Goal: Book appointment/travel/reservation

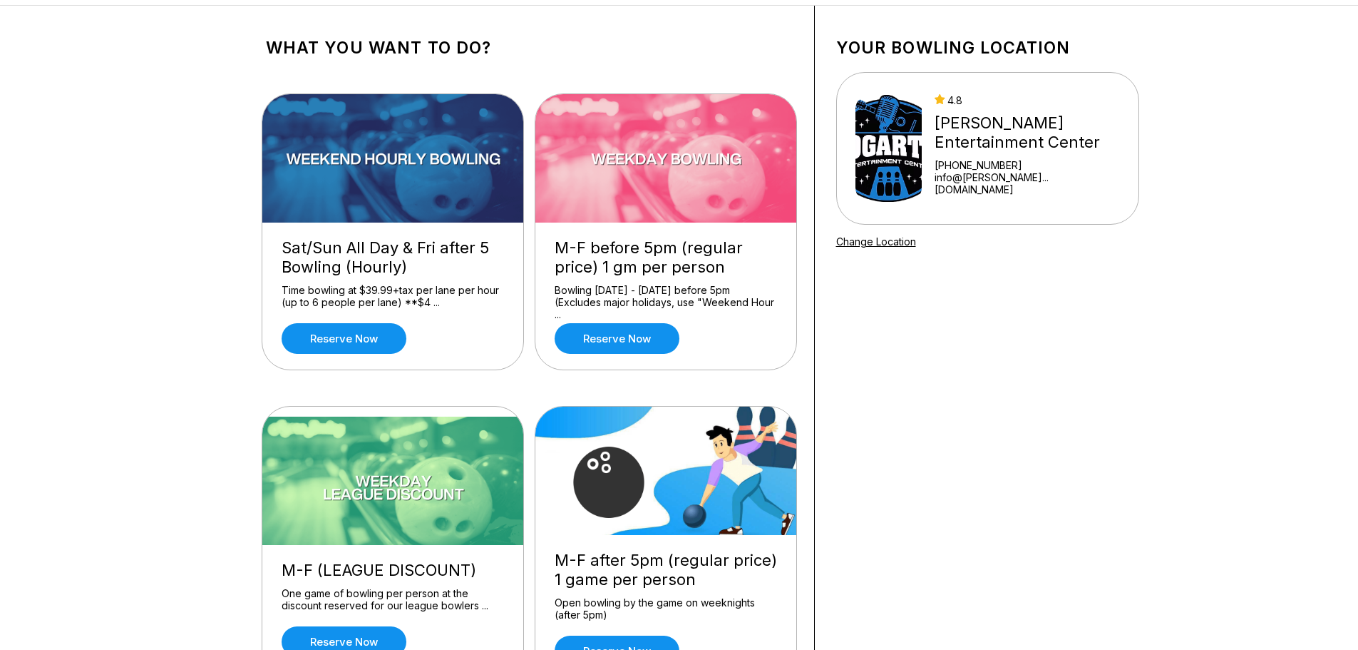
scroll to position [143, 0]
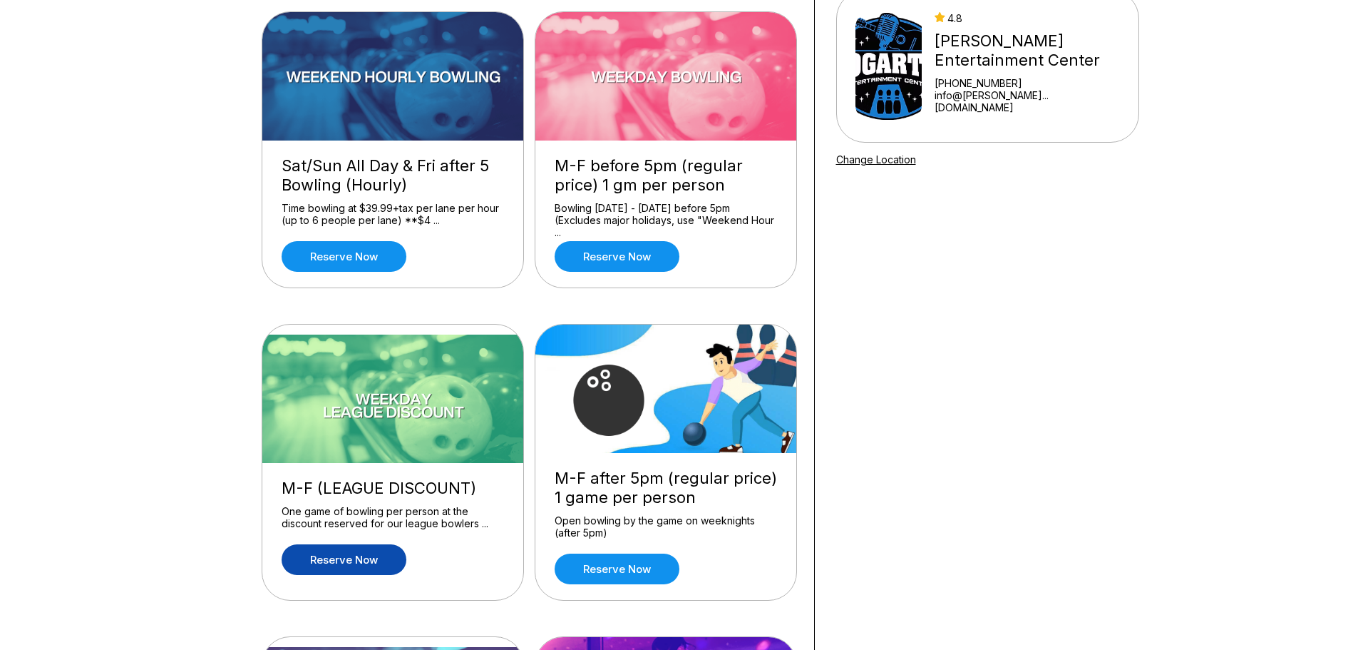
click at [335, 555] on link "Reserve now" at bounding box center [344, 559] width 125 height 31
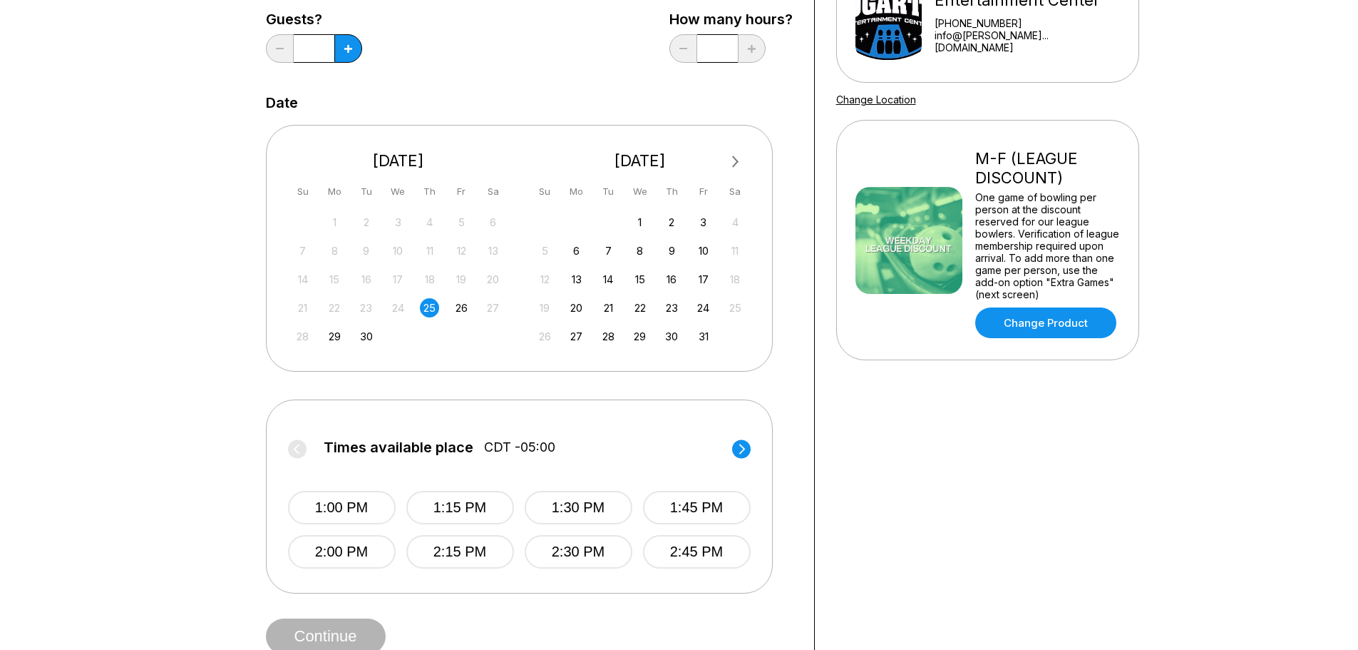
scroll to position [214, 0]
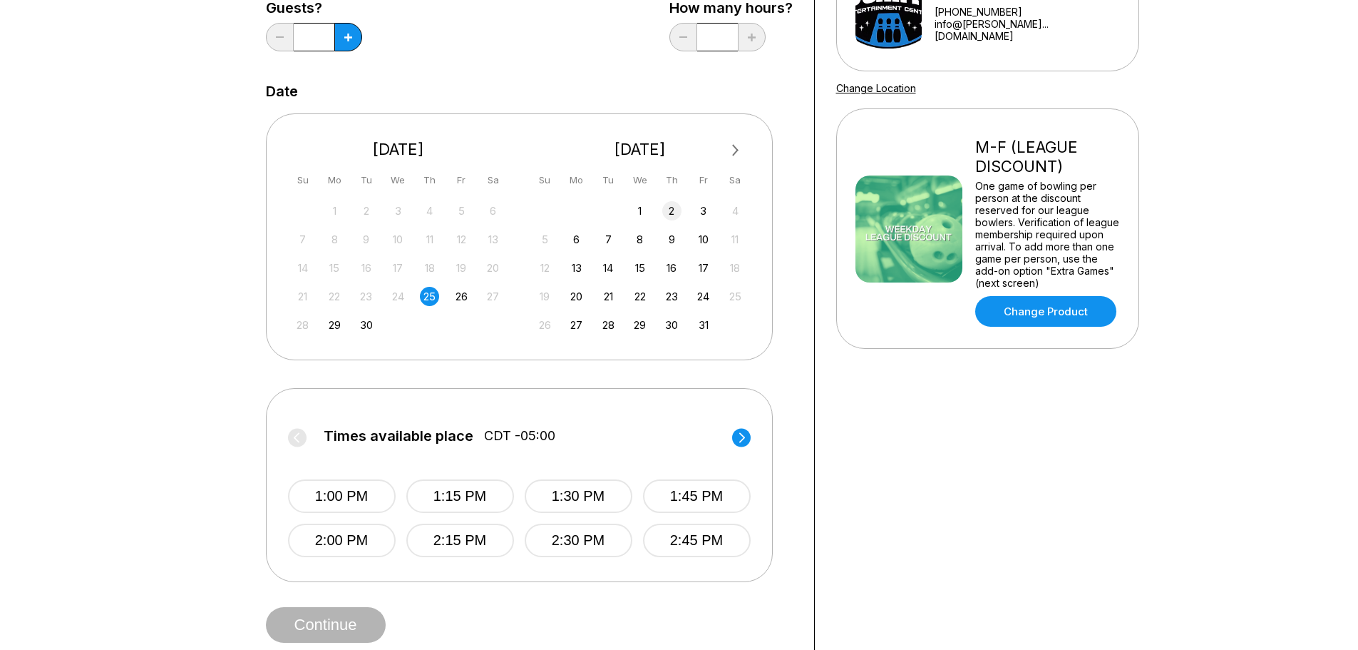
click at [674, 210] on div "2" at bounding box center [671, 210] width 19 height 19
click at [742, 431] on circle at bounding box center [741, 437] width 19 height 19
click at [292, 440] on circle at bounding box center [297, 437] width 19 height 19
click at [748, 436] on circle at bounding box center [741, 437] width 19 height 19
click at [437, 294] on div "25" at bounding box center [429, 296] width 19 height 19
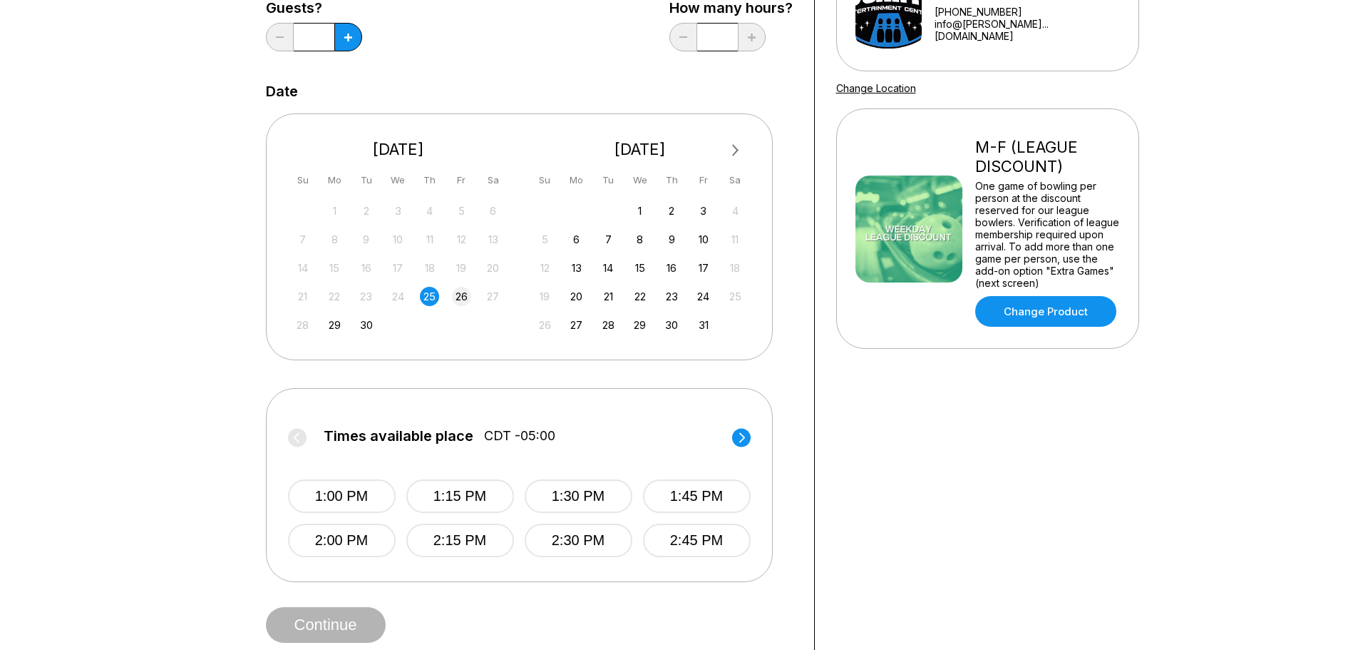
click at [460, 299] on div "26" at bounding box center [461, 296] width 19 height 19
click at [741, 440] on icon at bounding box center [742, 437] width 6 height 10
click at [302, 439] on circle at bounding box center [297, 437] width 19 height 19
click at [428, 294] on div "25" at bounding box center [429, 296] width 19 height 19
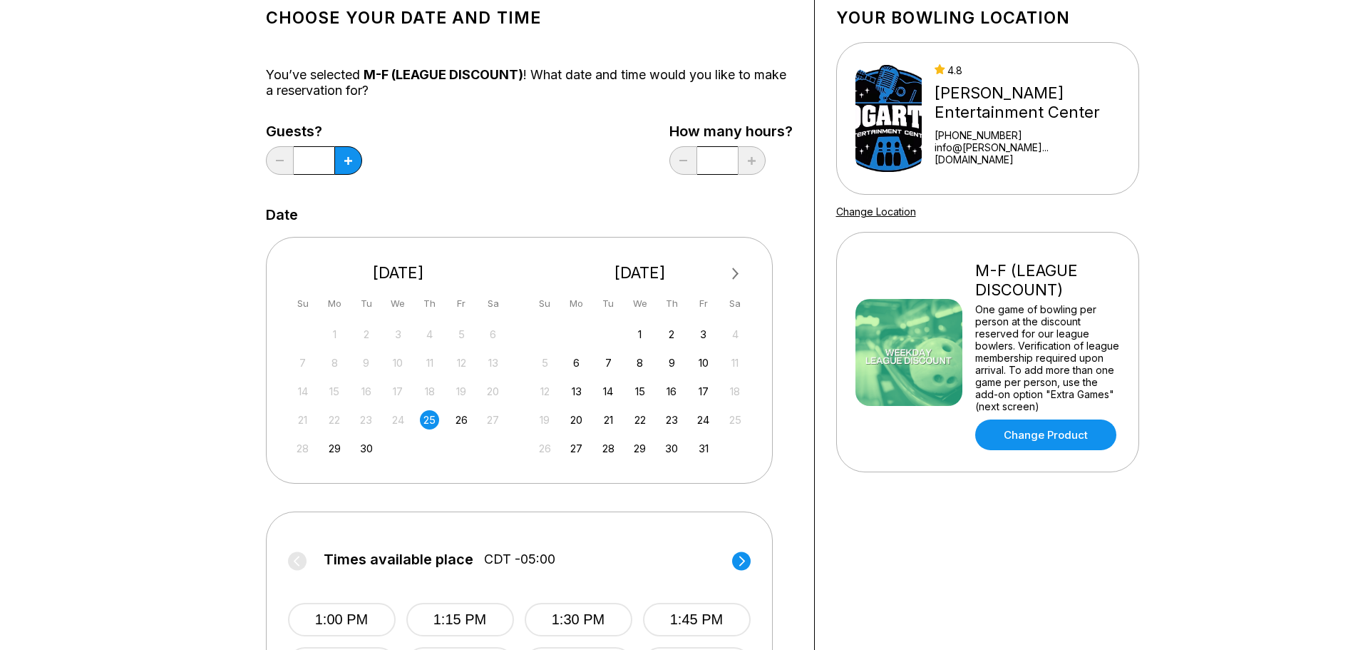
scroll to position [0, 0]
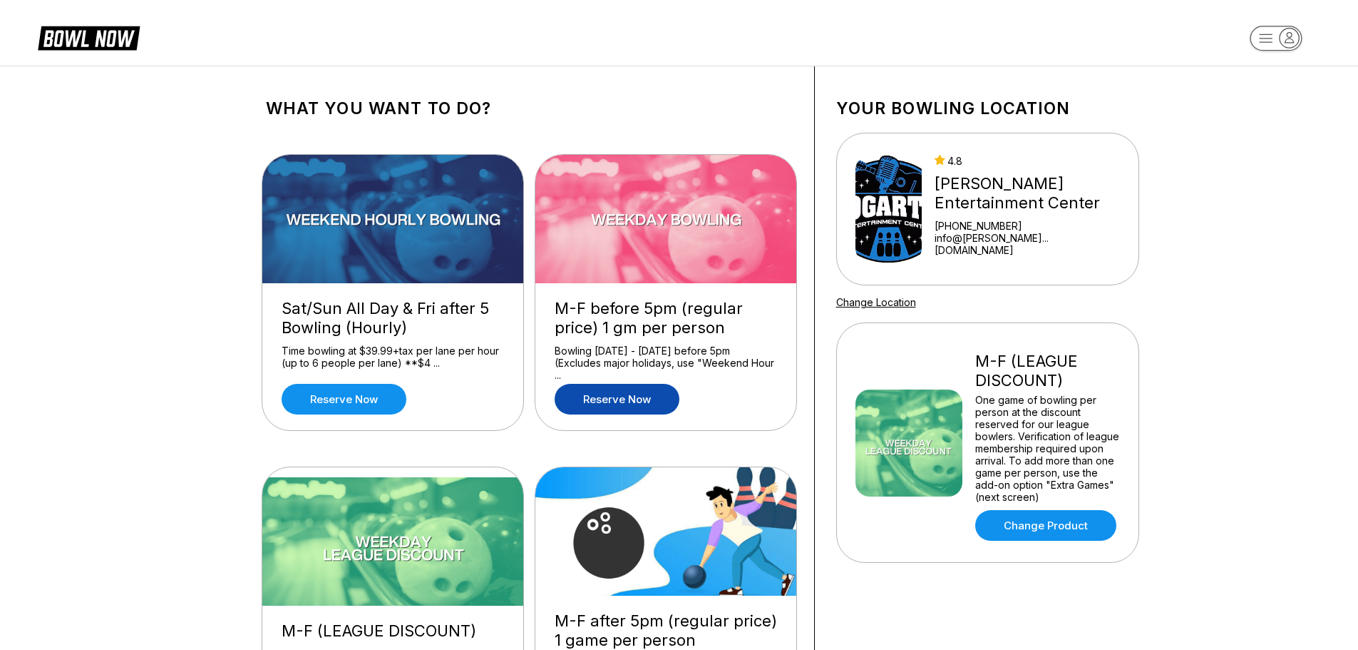
click at [643, 403] on link "Reserve now" at bounding box center [617, 399] width 125 height 31
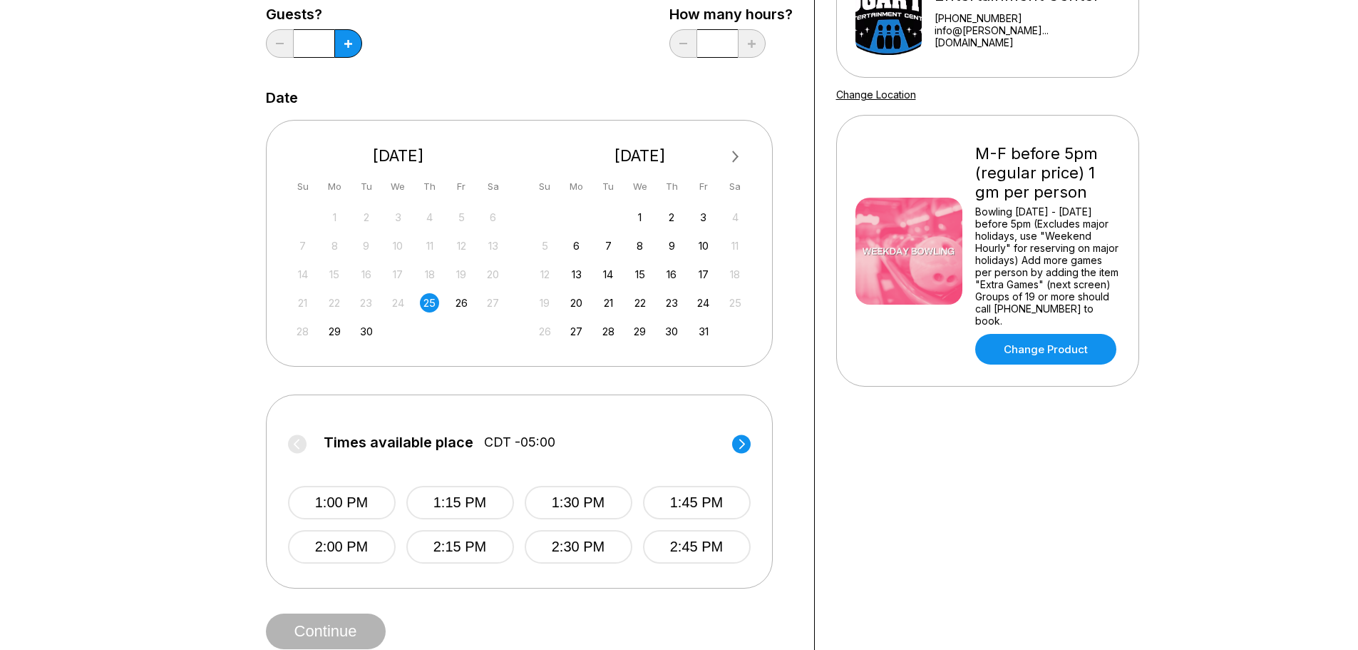
scroll to position [214, 0]
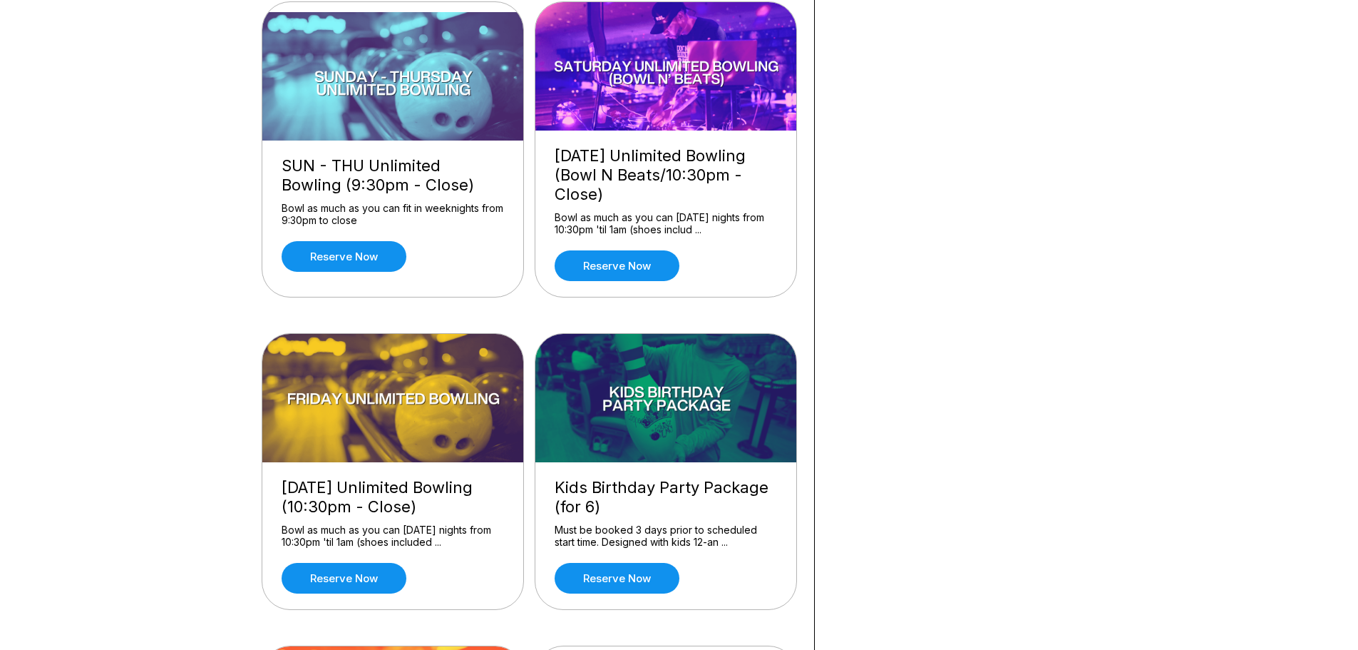
scroll to position [856, 0]
